Goal: Transaction & Acquisition: Download file/media

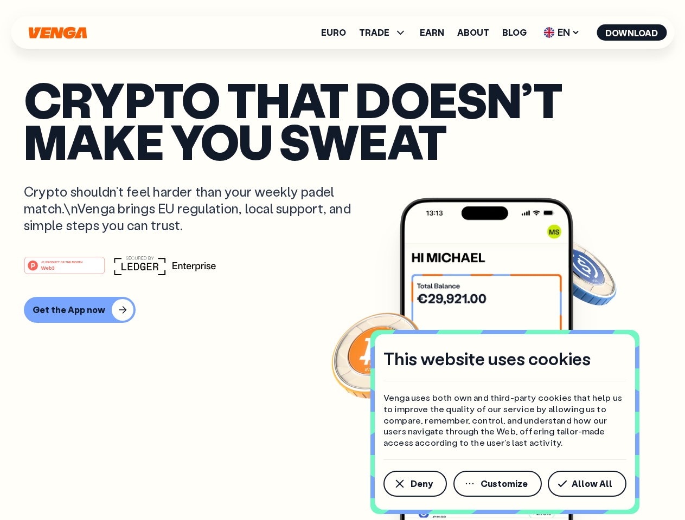
click at [342, 260] on div "#1 PRODUCT OF THE MONTH Web3" at bounding box center [342, 266] width 637 height 20
click at [414, 484] on span "Deny" at bounding box center [421, 484] width 22 height 9
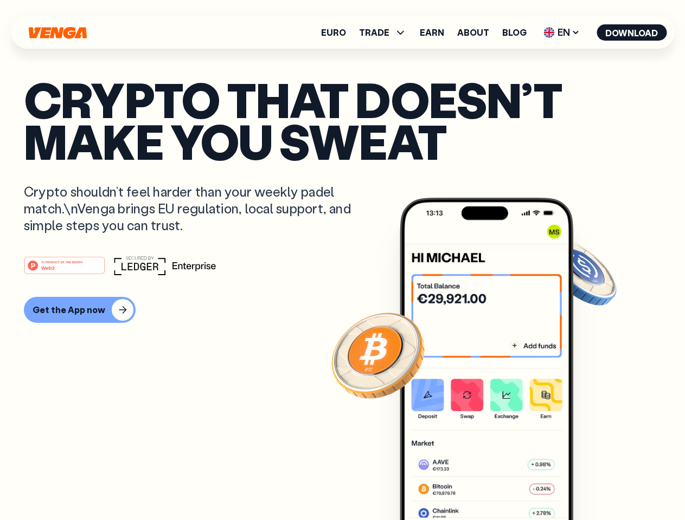
click at [498, 484] on img at bounding box center [485, 379] width 173 height 363
click at [589, 484] on article "Crypto that doesn’t make you sweat Crypto shouldn’t feel harder than your weekl…" at bounding box center [342, 282] width 637 height 407
click at [386, 33] on span "TRADE" at bounding box center [374, 32] width 30 height 9
click at [562, 33] on span "EN" at bounding box center [561, 32] width 44 height 17
click at [631, 33] on button "Download" at bounding box center [631, 32] width 70 height 16
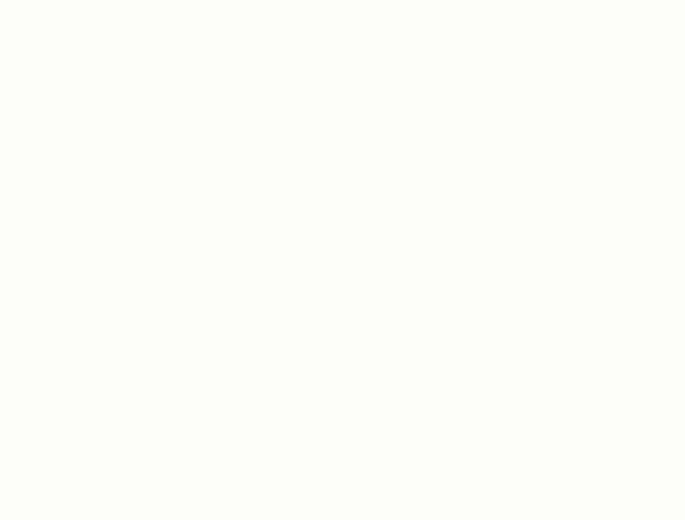
click at [342, 0] on html "This website uses cookies Venga uses both own and third-party cookies that help…" at bounding box center [342, 0] width 685 height 0
click at [78, 0] on html "This website uses cookies Venga uses both own and third-party cookies that help…" at bounding box center [342, 0] width 685 height 0
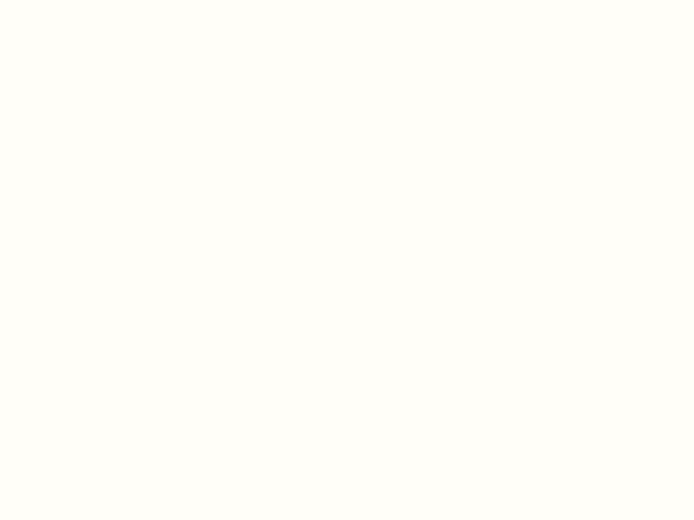
click at [66, 0] on html "This website uses cookies Venga uses both own and third-party cookies that help…" at bounding box center [347, 0] width 694 height 0
